Goal: Use online tool/utility: Use online tool/utility

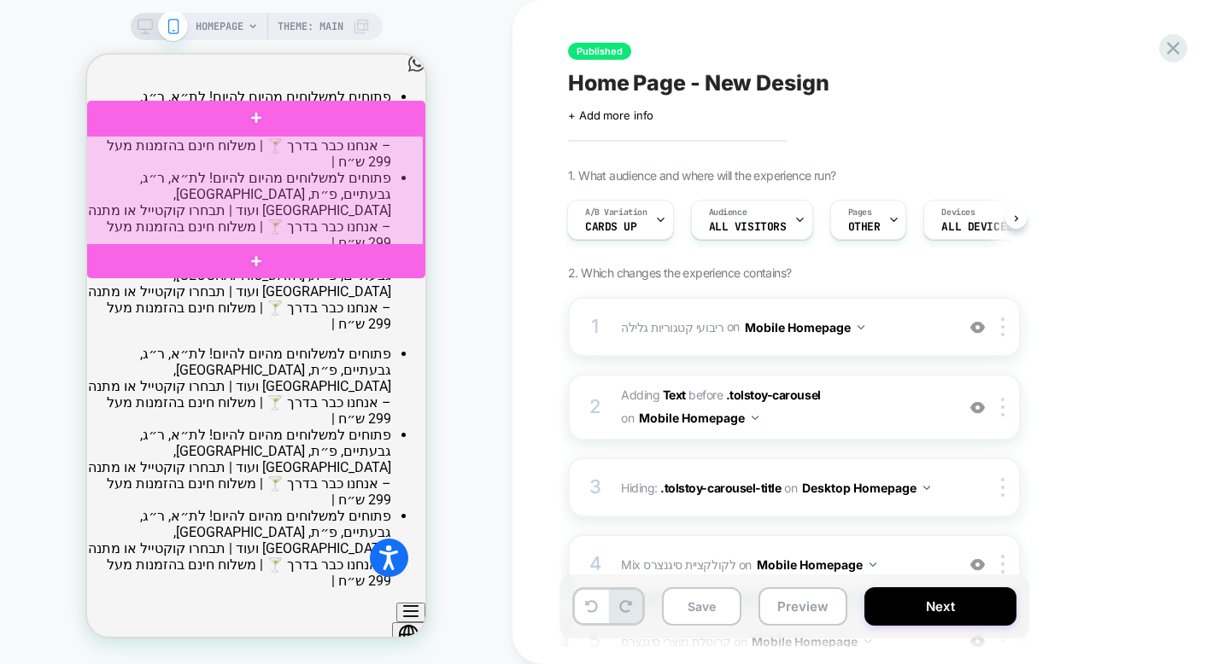
click at [350, 168] on div at bounding box center [254, 191] width 338 height 111
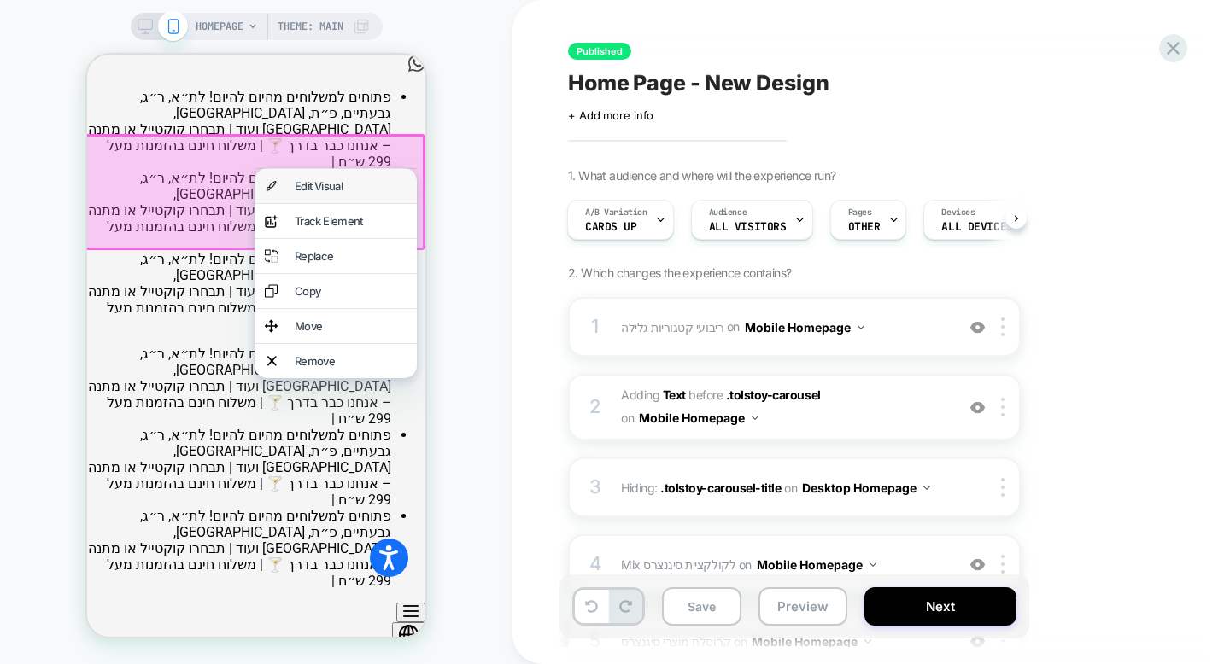
click at [352, 185] on div "Edit Visual" at bounding box center [351, 186] width 112 height 14
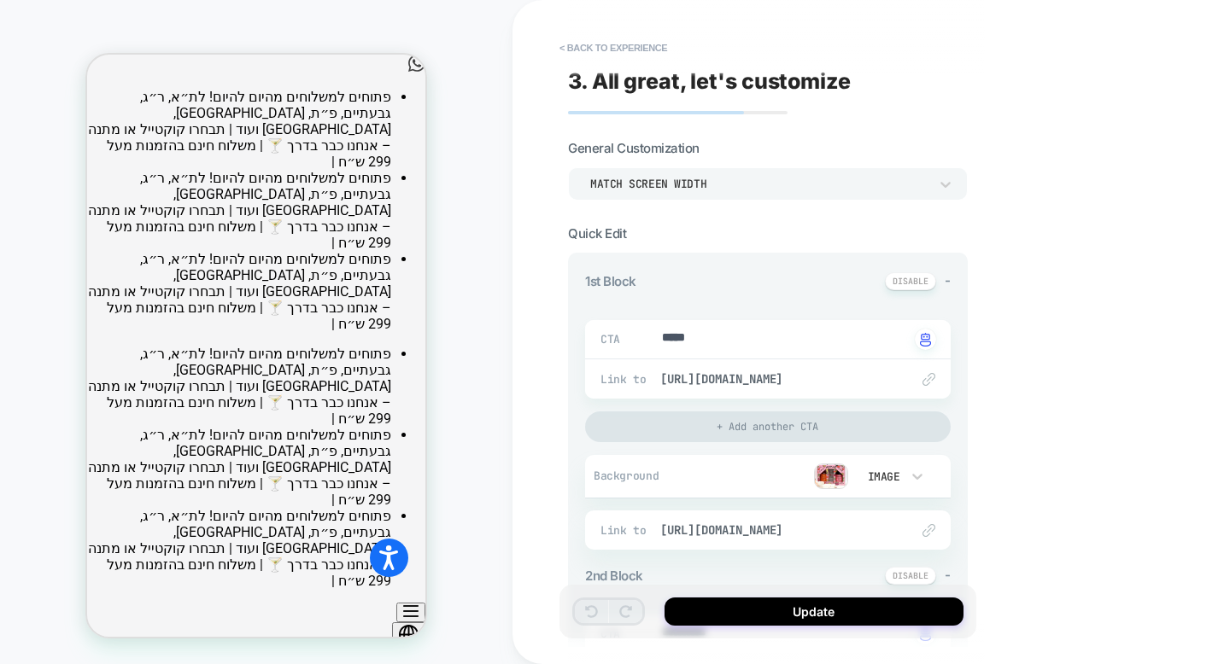
type textarea "*"
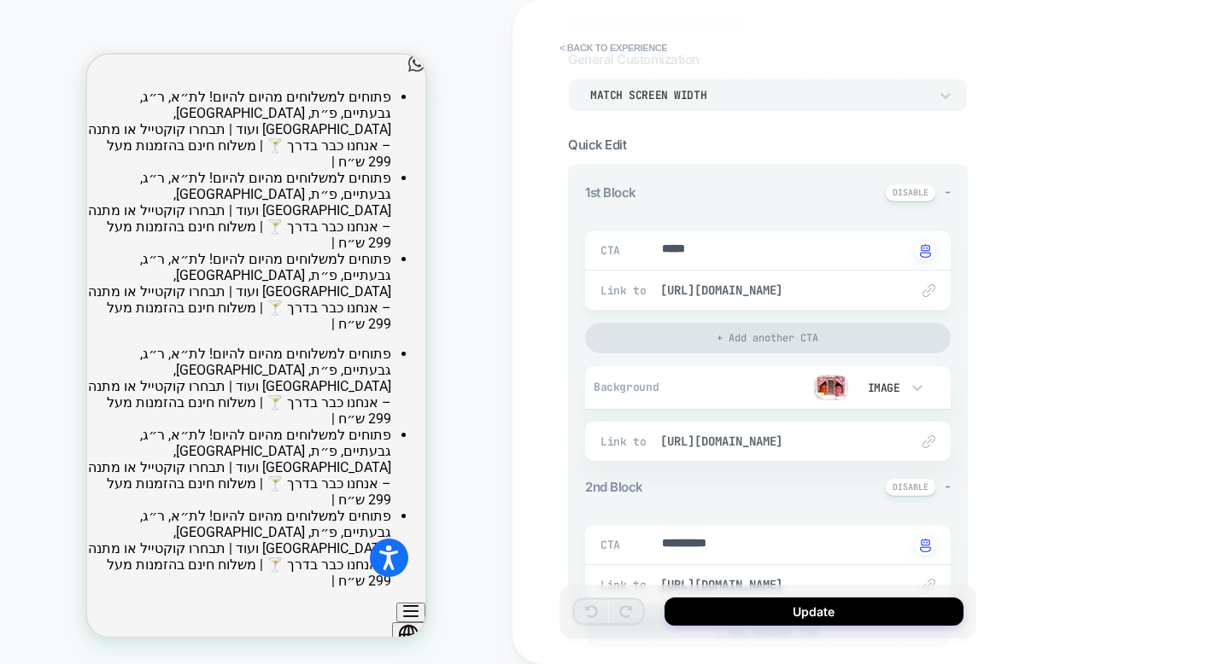
scroll to position [103, 0]
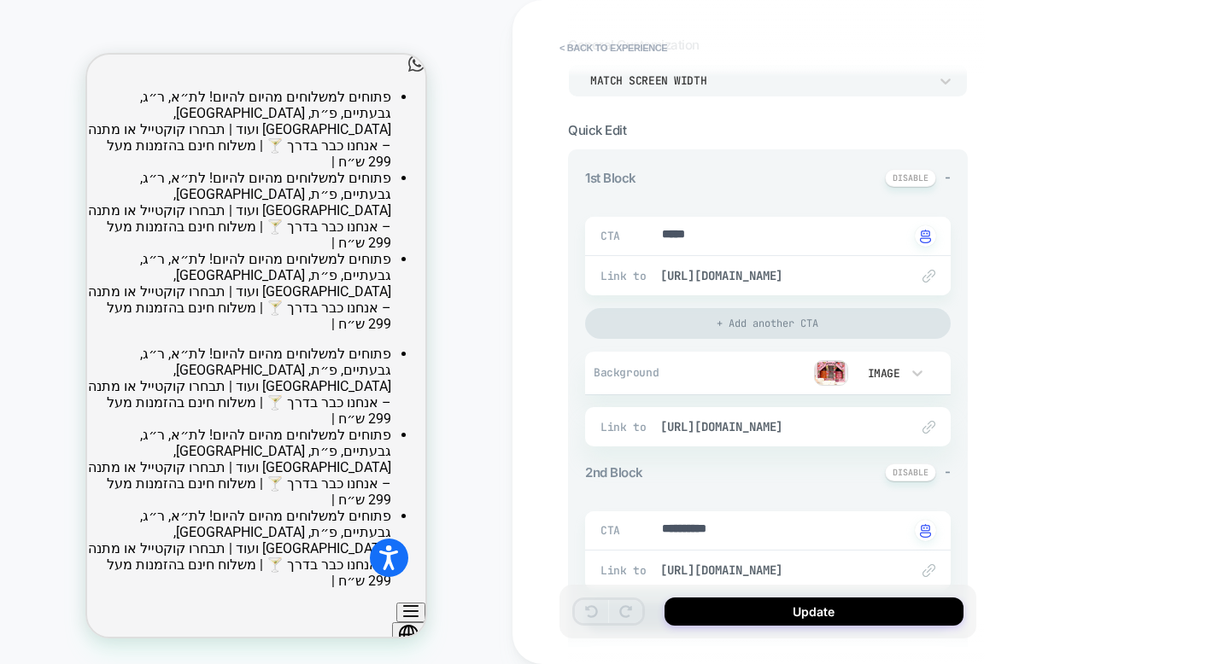
drag, startPoint x: 604, startPoint y: 467, endPoint x: 603, endPoint y: 418, distance: 49.5
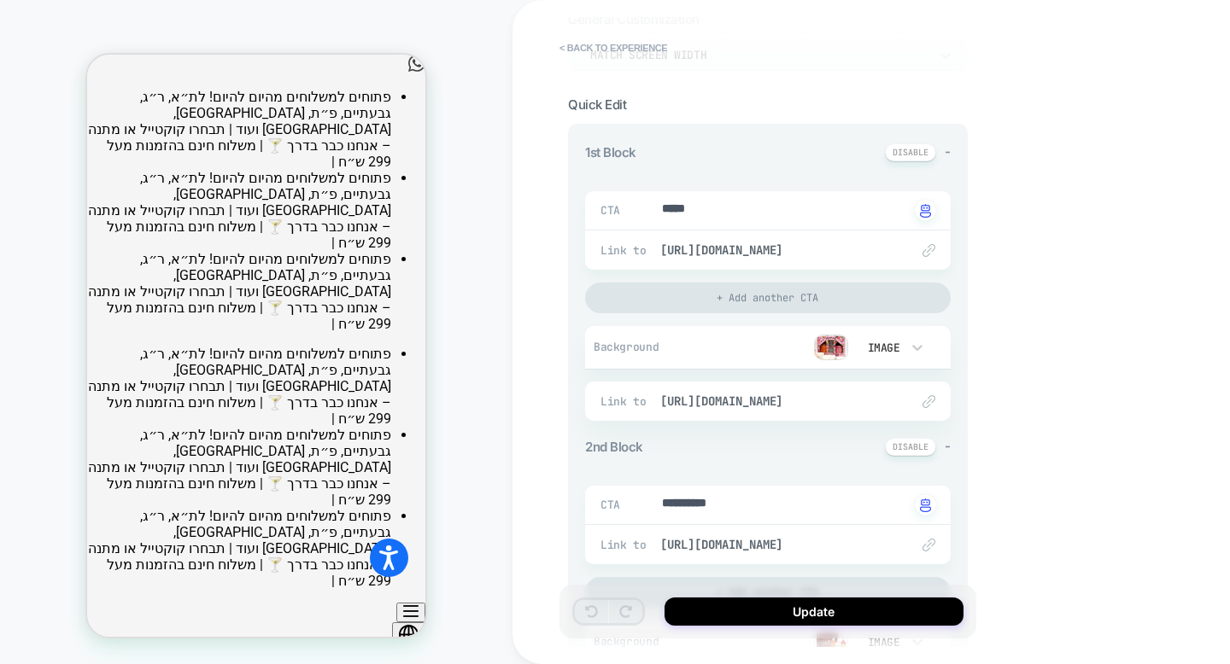
scroll to position [6, 0]
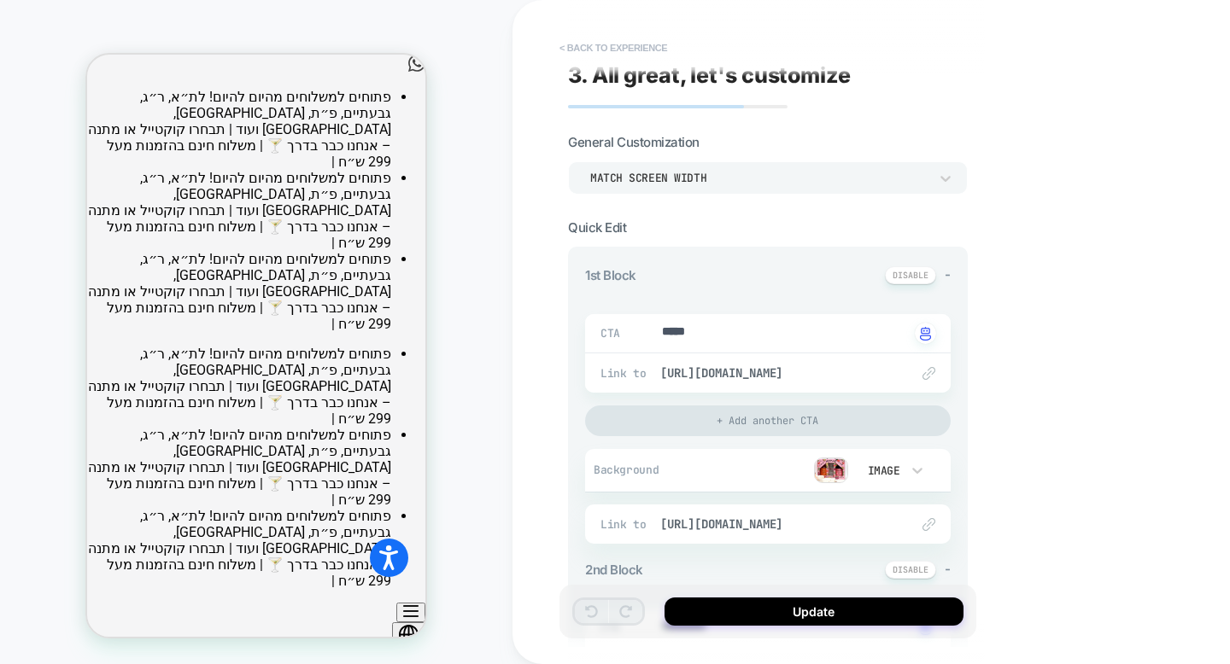
click at [629, 44] on button "< Back to experience" at bounding box center [613, 47] width 125 height 27
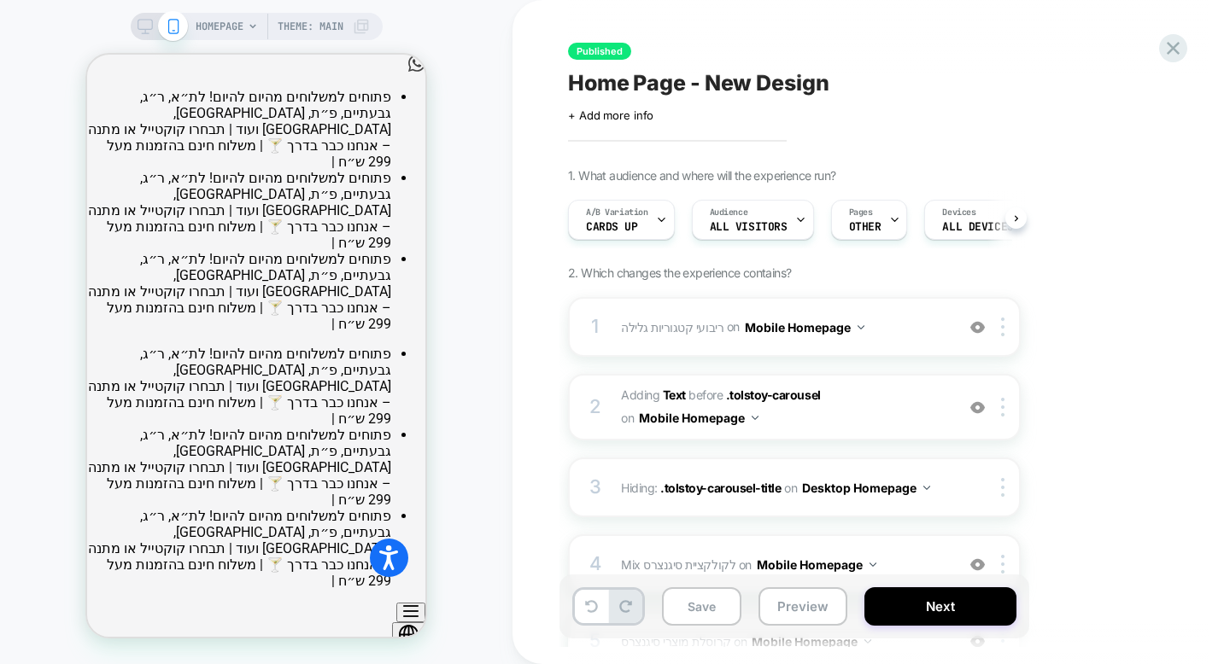
scroll to position [0, 1]
click at [403, 606] on icon "Menu" at bounding box center [410, 612] width 15 height 12
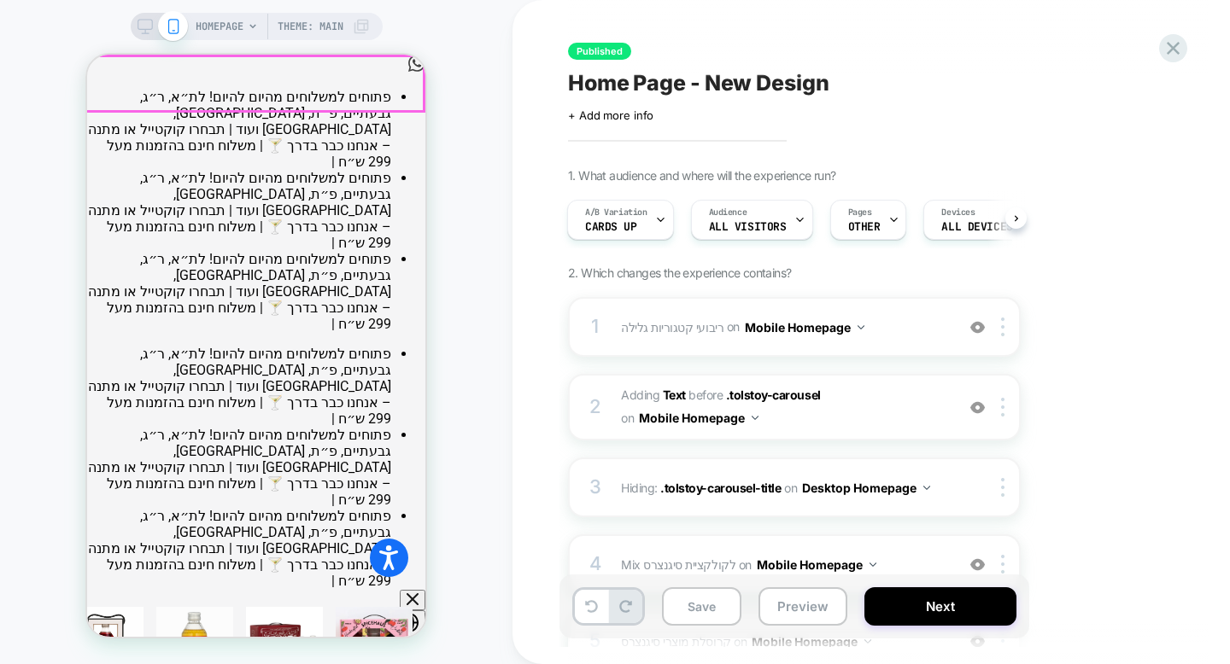
click at [407, 590] on nav "עברית English מה תשתו?" at bounding box center [256, 650] width 338 height 121
click at [407, 593] on icon "Menu" at bounding box center [413, 599] width 12 height 13
